Goal: Task Accomplishment & Management: Manage account settings

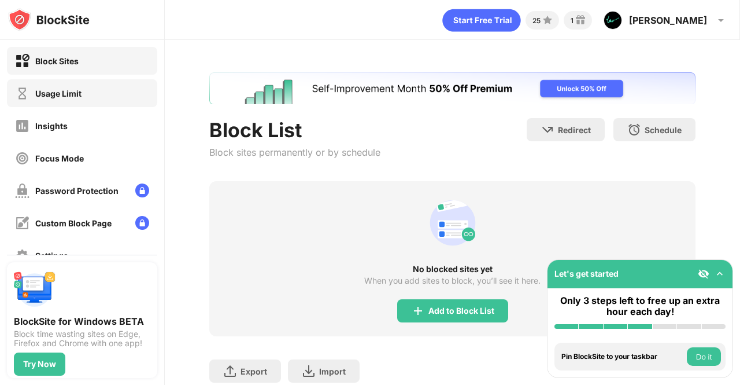
click at [90, 93] on div "Usage Limit" at bounding box center [82, 93] width 150 height 28
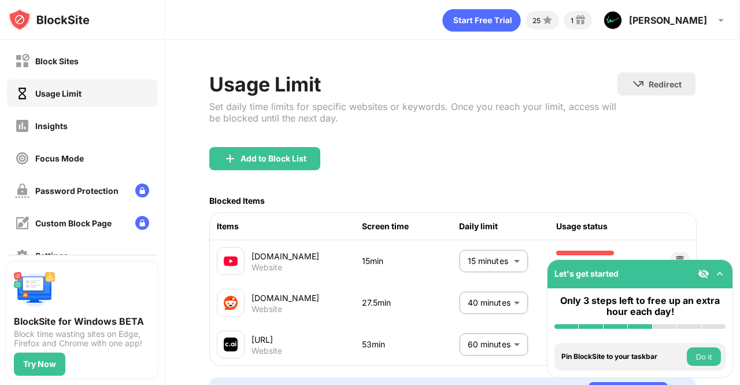
click at [482, 246] on body "Block Sites Usage Limit Insights Focus Mode Password Protection Custom Block Pa…" at bounding box center [370, 192] width 740 height 385
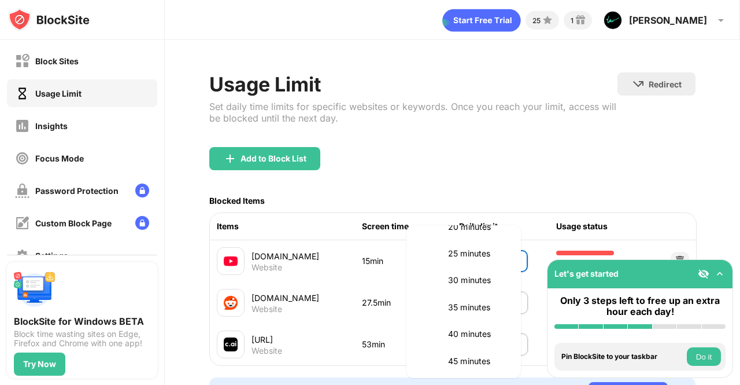
scroll to position [133, 0]
click at [496, 278] on p "30 minutes" at bounding box center [477, 277] width 59 height 13
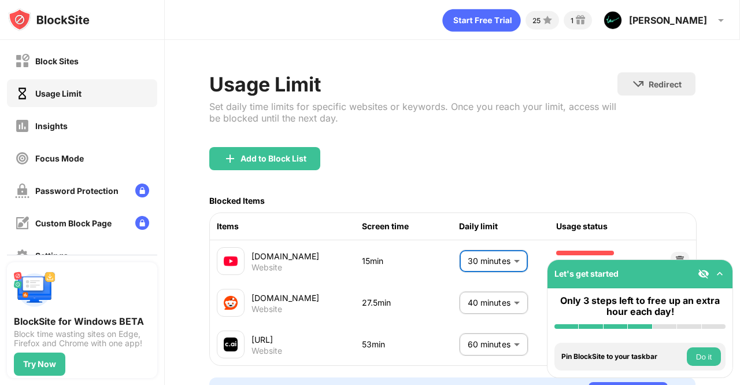
type input "**"
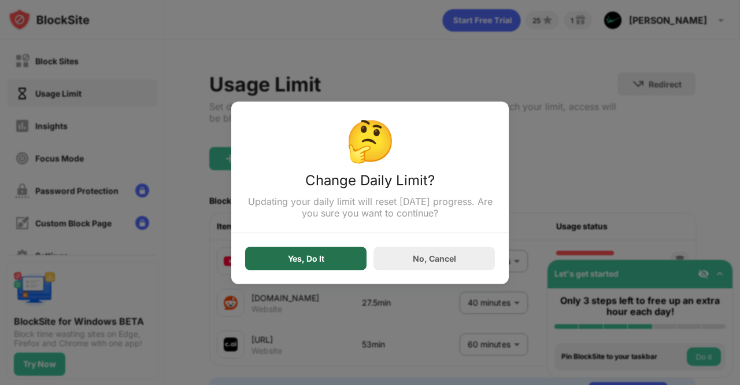
click at [346, 269] on div "Yes, Do It" at bounding box center [305, 257] width 121 height 23
